Goal: Find contact information: Find contact information

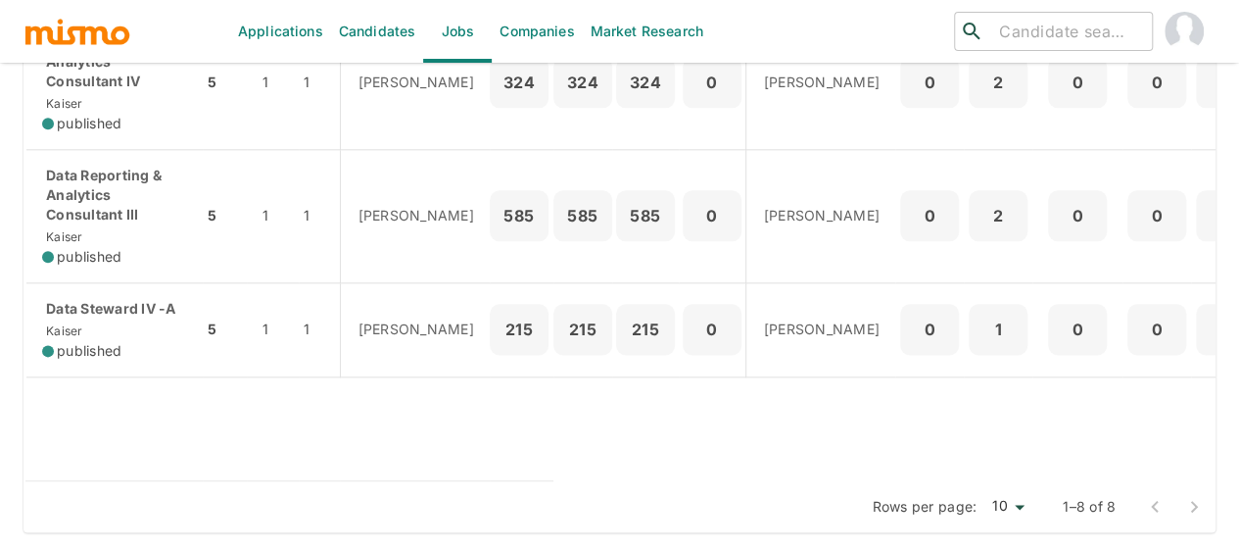
scroll to position [1068, 0]
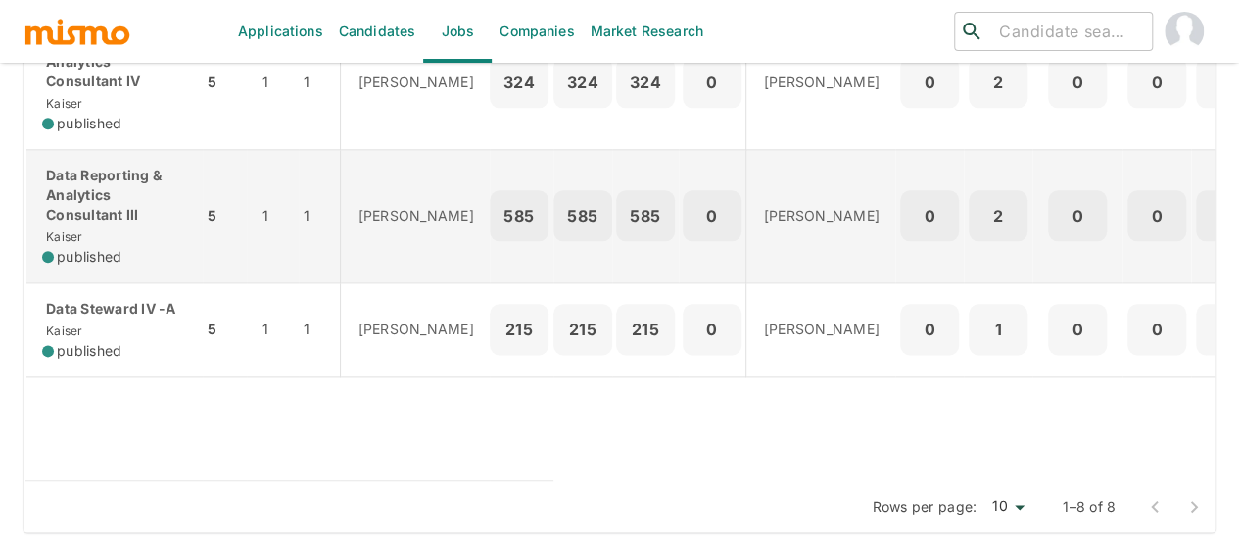
click at [120, 189] on p "Data Reporting & Analytics Consultant III" at bounding box center [114, 195] width 145 height 59
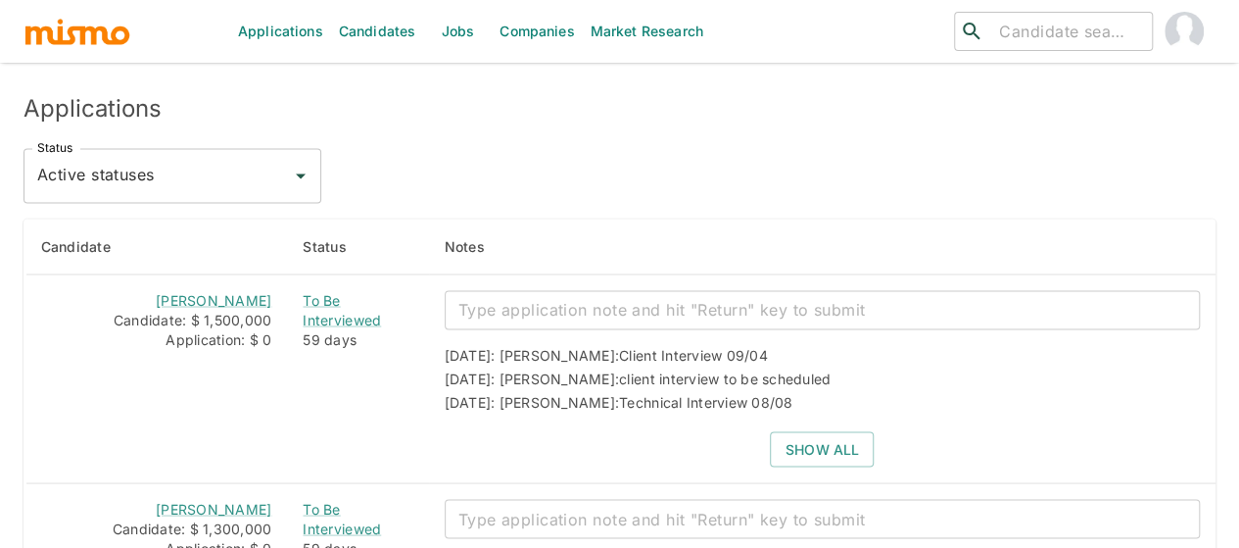
scroll to position [1959, 0]
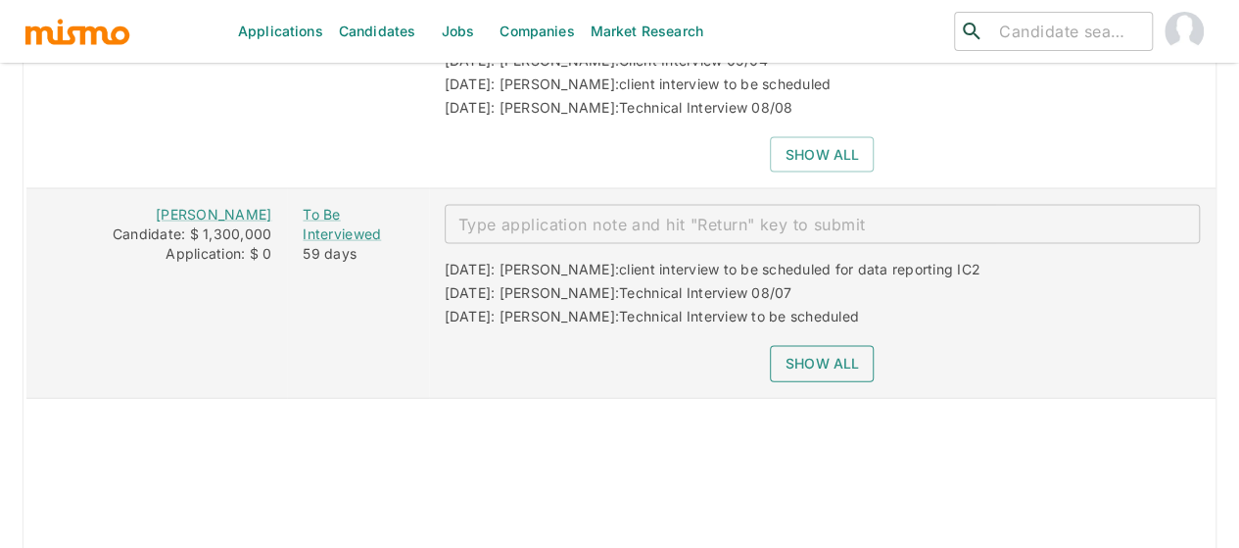
click at [807, 351] on button "Show all" at bounding box center [822, 364] width 104 height 36
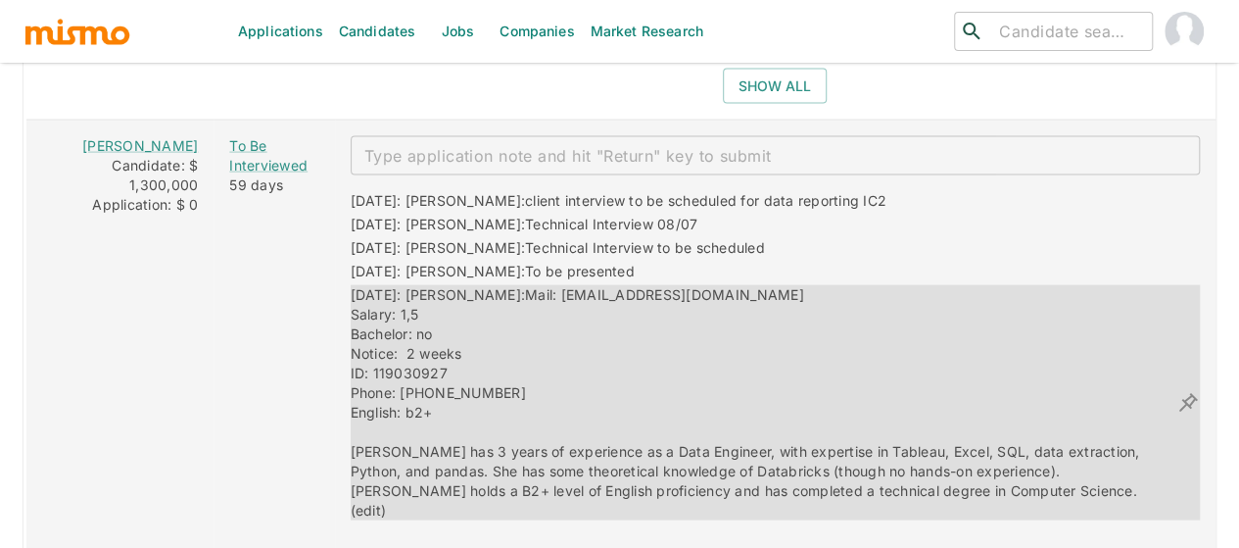
scroll to position [2057, 0]
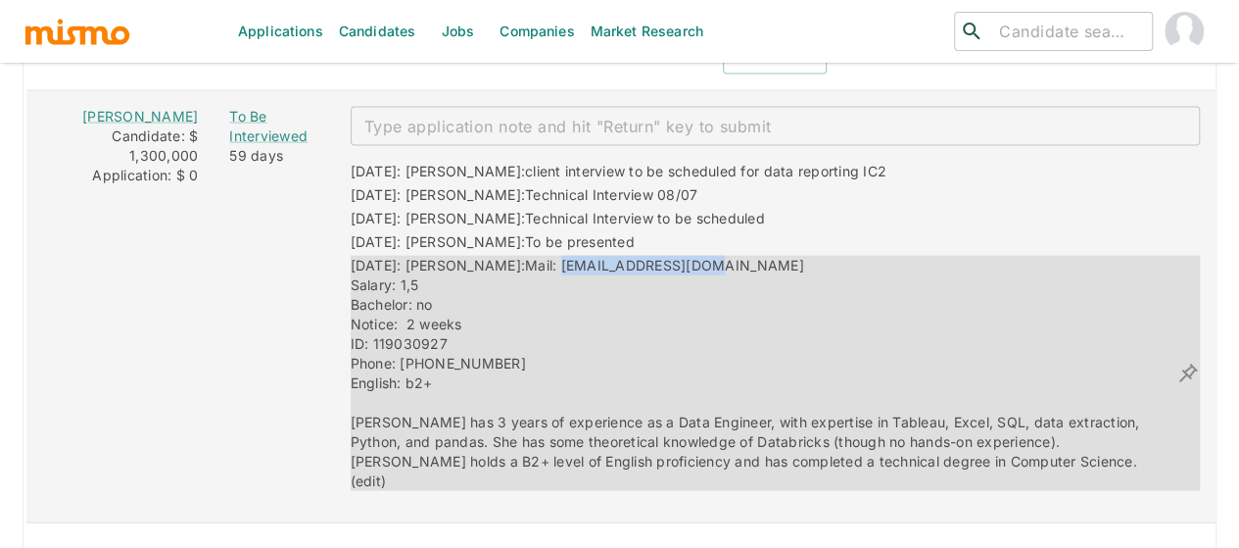
drag, startPoint x: 696, startPoint y: 254, endPoint x: 506, endPoint y: 252, distance: 190.0
click at [506, 256] on div "[DATE]: [PERSON_NAME]: Mail: [EMAIL_ADDRESS][DOMAIN_NAME] Salary: 1,5 Bachelor:…" at bounding box center [764, 373] width 826 height 235
copy span "[EMAIL_ADDRESS][DOMAIN_NAME]"
